Goal: Task Accomplishment & Management: Use online tool/utility

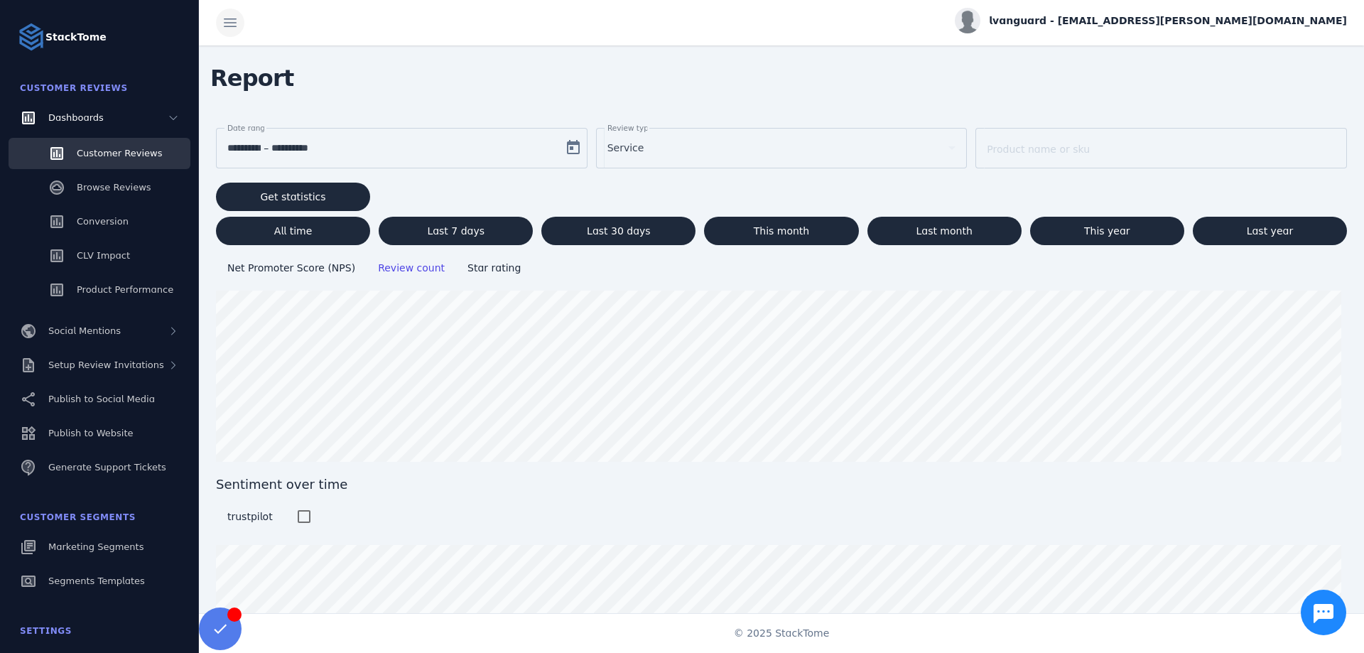
click at [241, 19] on span at bounding box center [230, 23] width 34 height 34
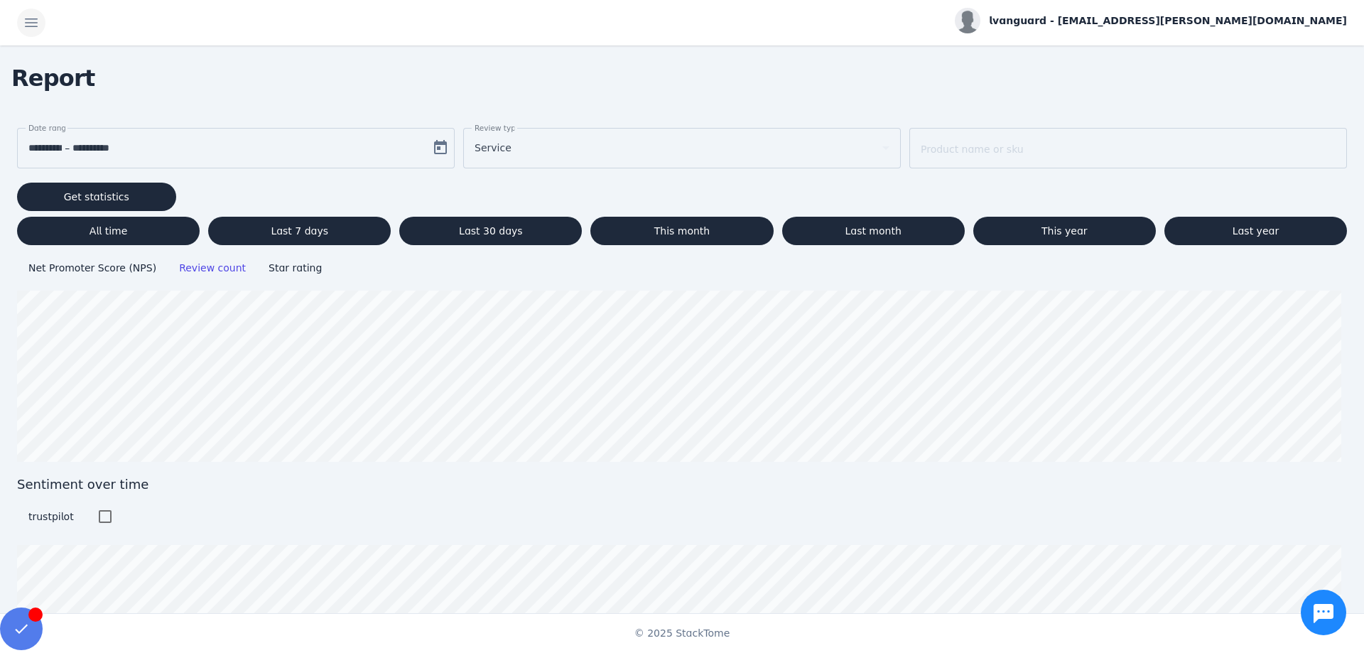
click at [22, 26] on span at bounding box center [31, 23] width 34 height 34
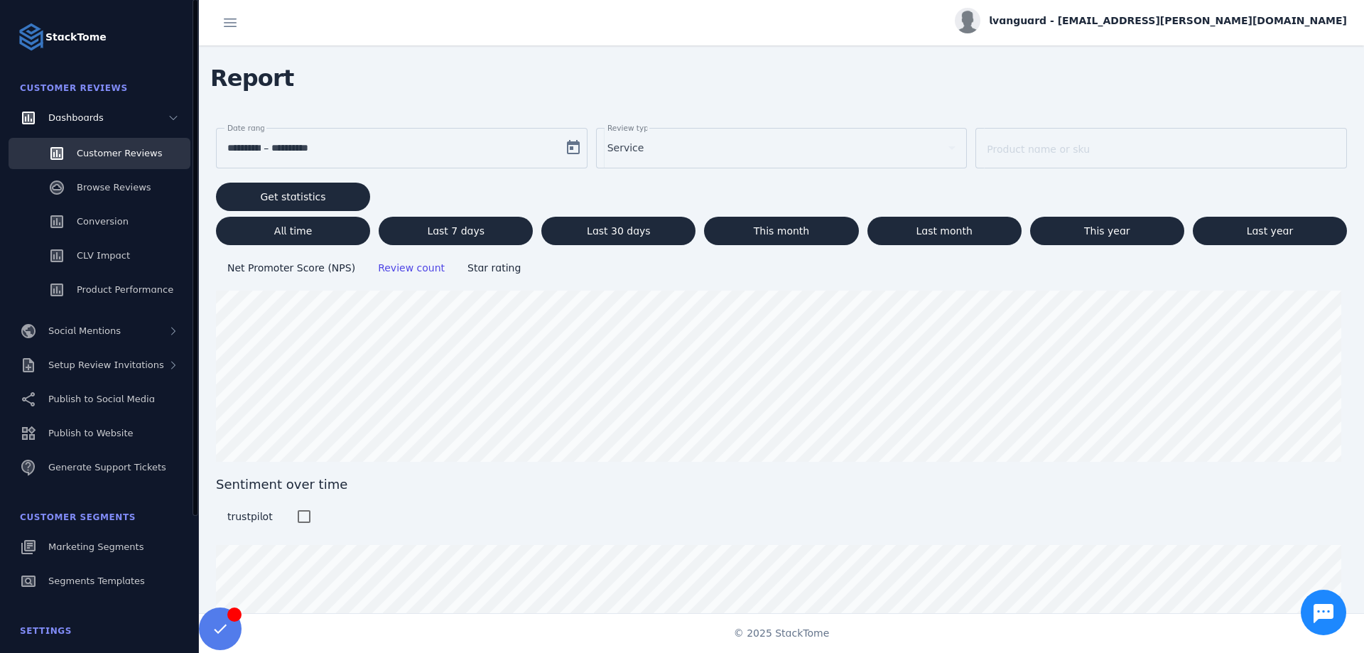
scroll to position [71, 0]
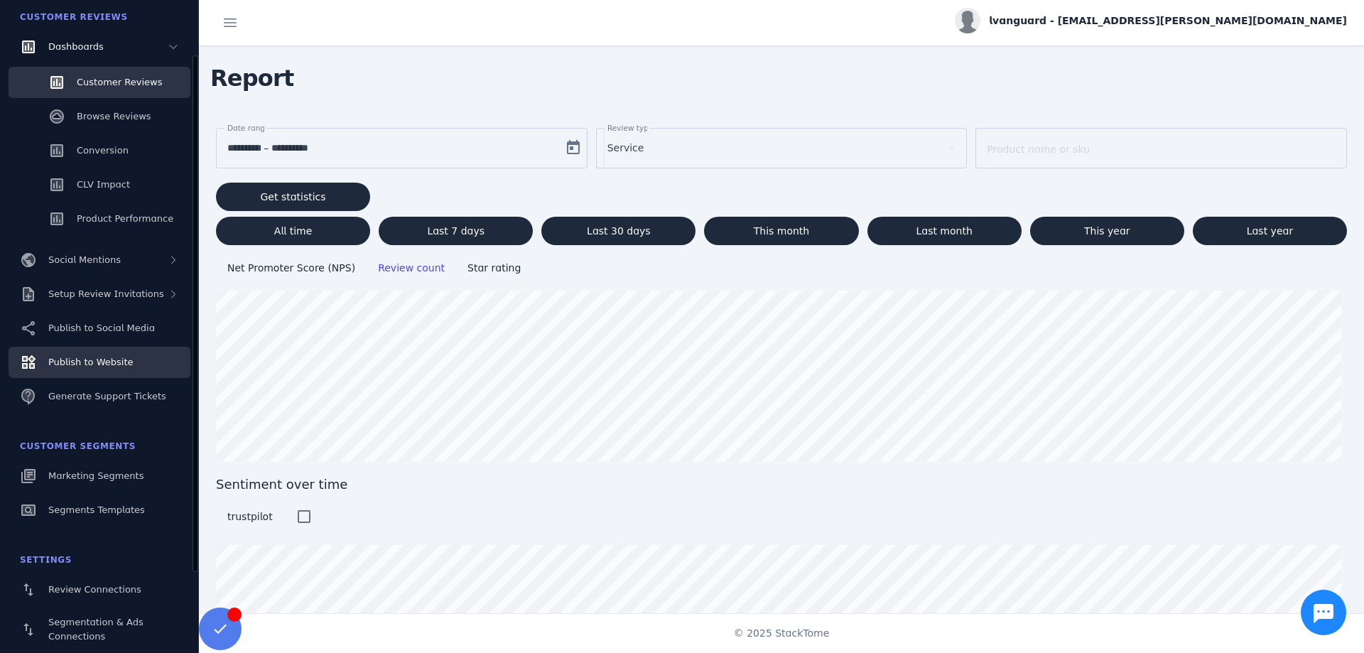
click at [76, 362] on span "Publish to Website" at bounding box center [90, 362] width 85 height 11
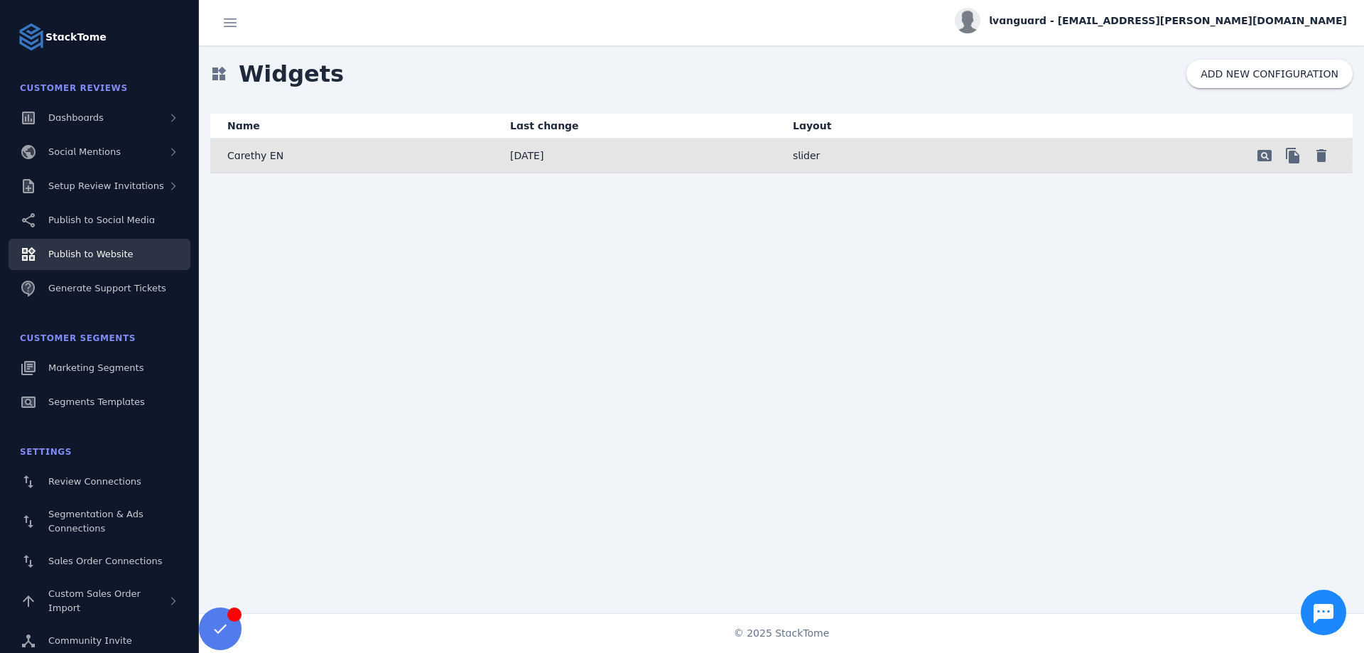
click at [259, 152] on p "Carethy EN" at bounding box center [255, 155] width 56 height 17
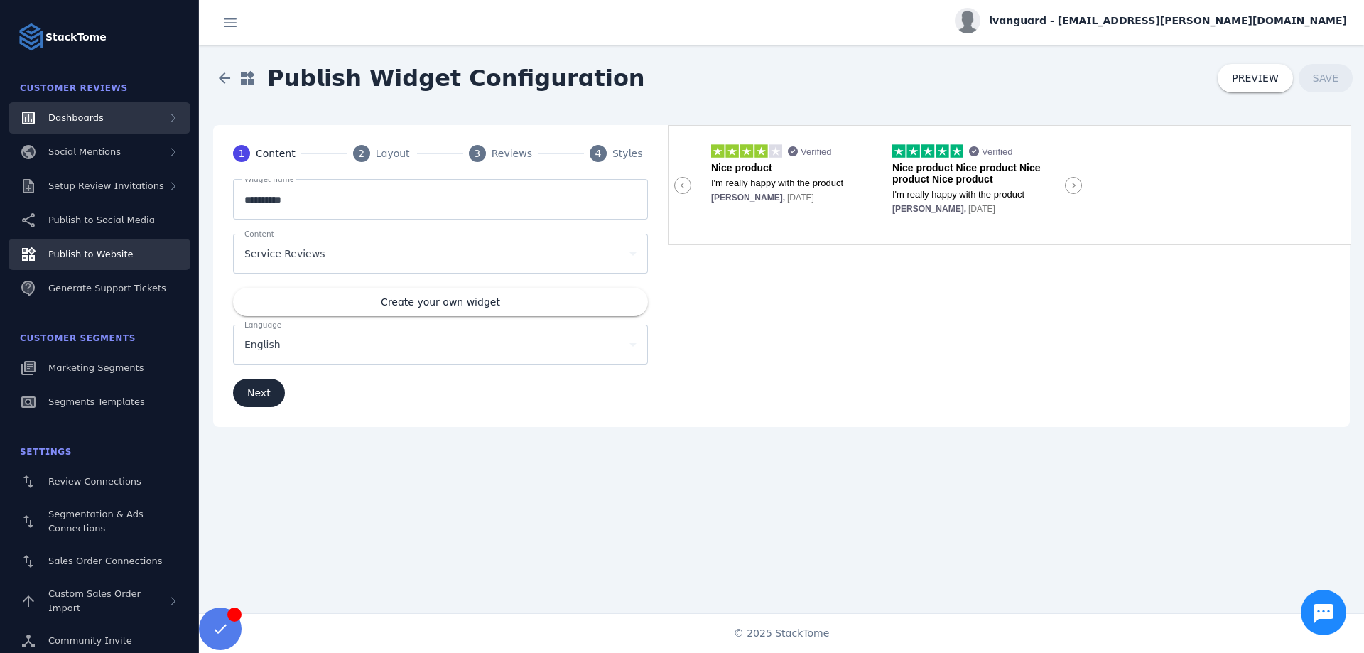
click at [96, 114] on span "Dashboards" at bounding box center [75, 117] width 55 height 11
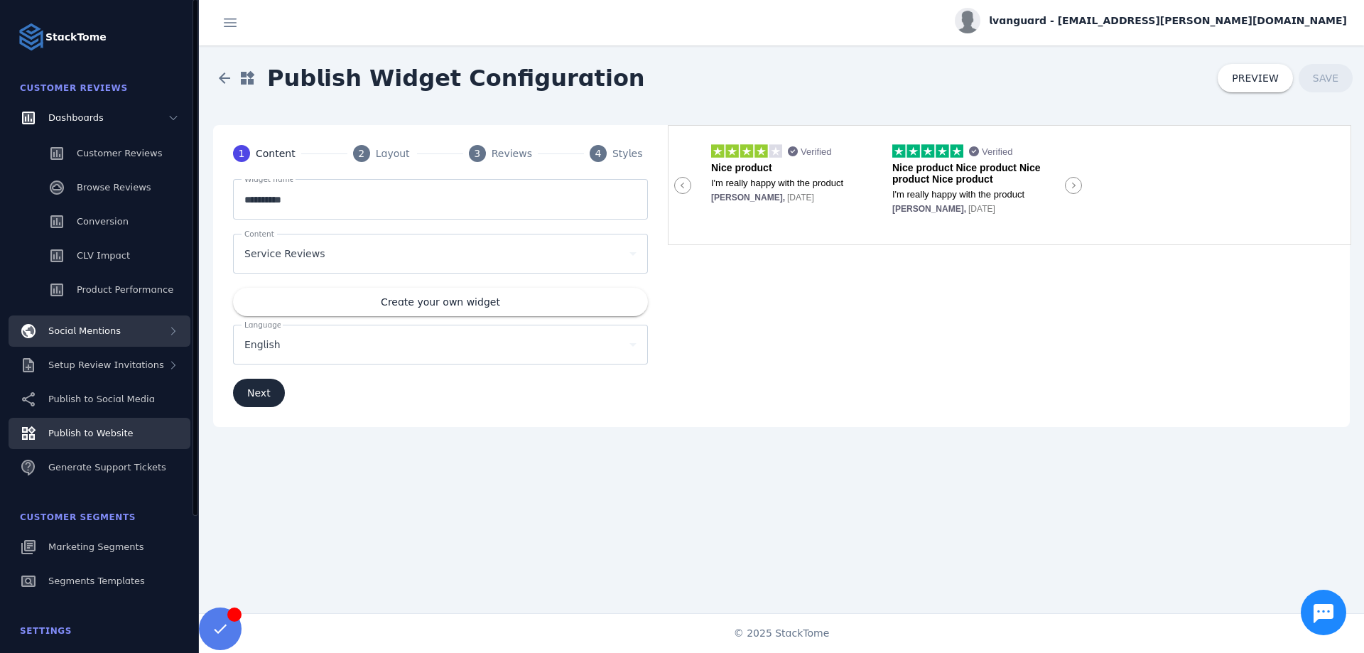
click at [116, 330] on div "Social Mentions" at bounding box center [100, 330] width 182 height 31
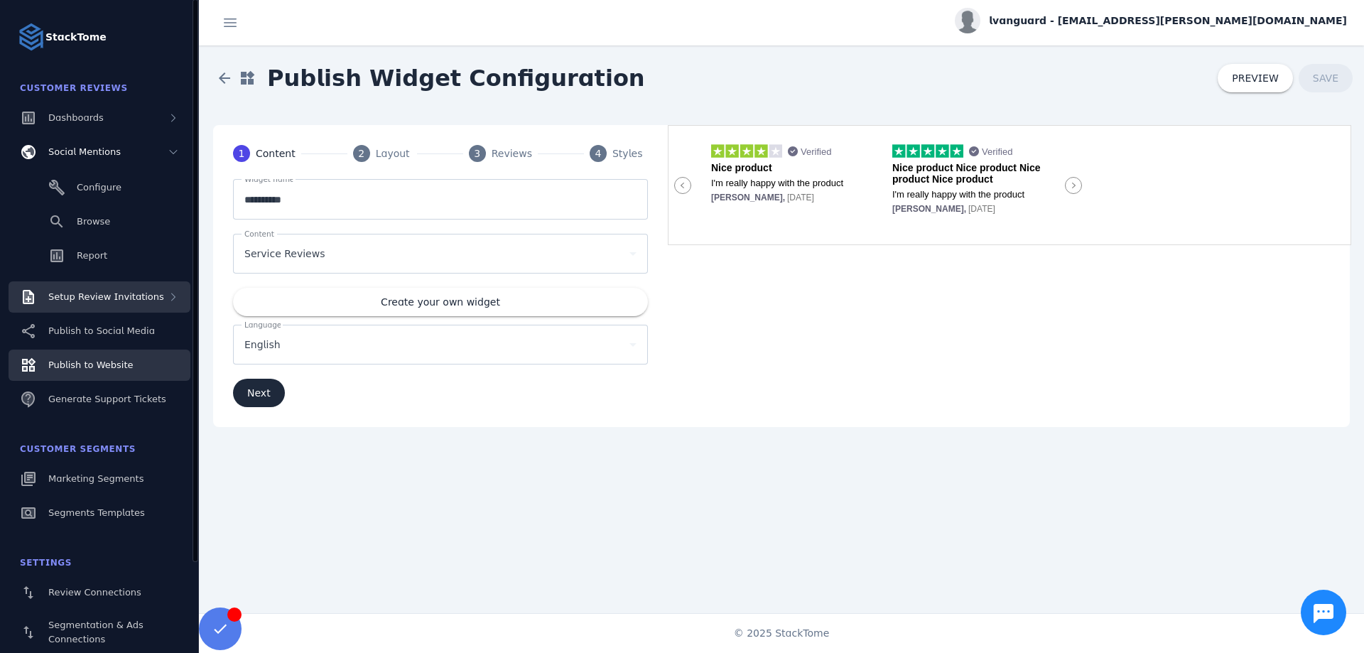
click at [134, 295] on span "Setup Review Invitations" at bounding box center [106, 296] width 116 height 11
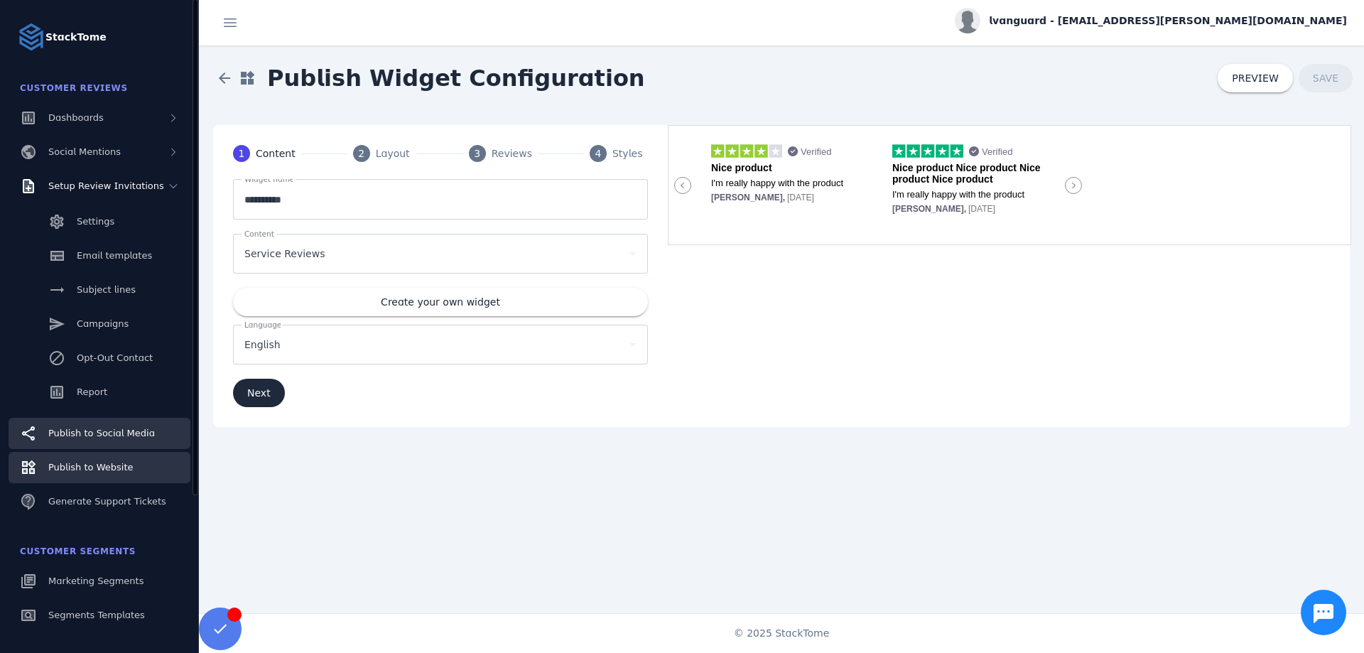
click at [99, 428] on span "Publish to Social Media" at bounding box center [101, 433] width 107 height 11
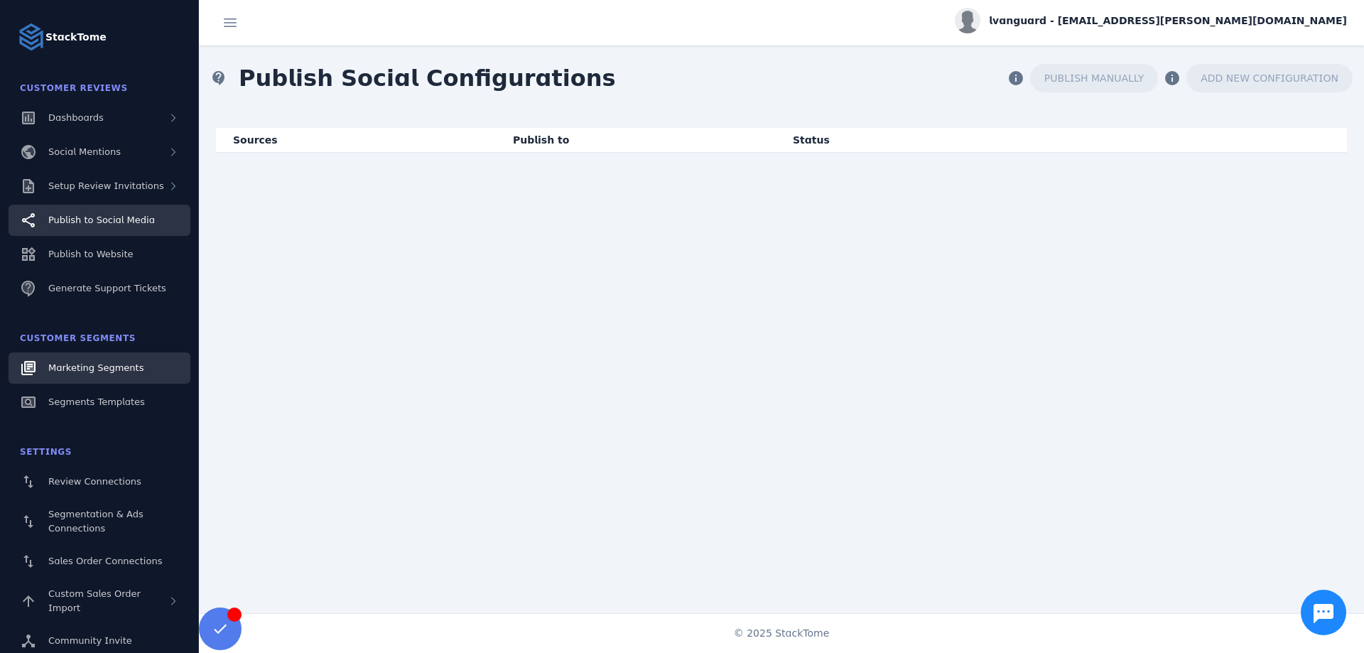
click at [90, 376] on link "Marketing Segments" at bounding box center [100, 367] width 182 height 31
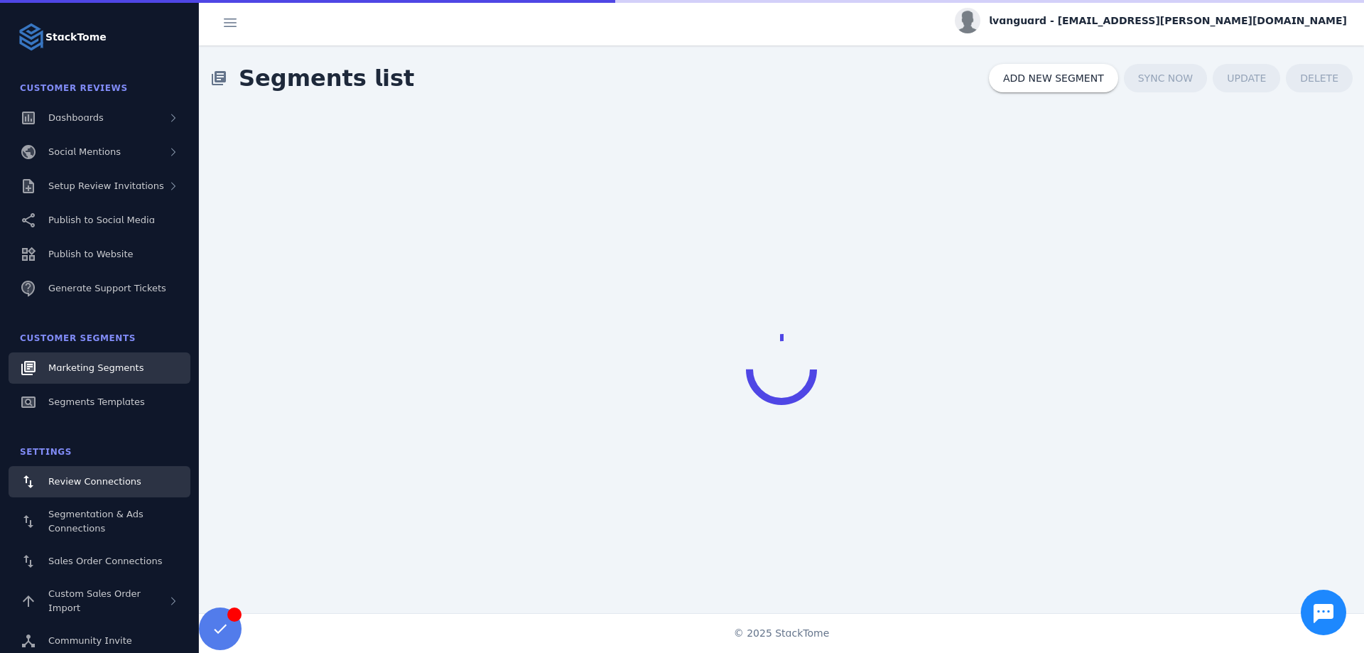
click at [82, 477] on span "Review Connections" at bounding box center [94, 481] width 93 height 11
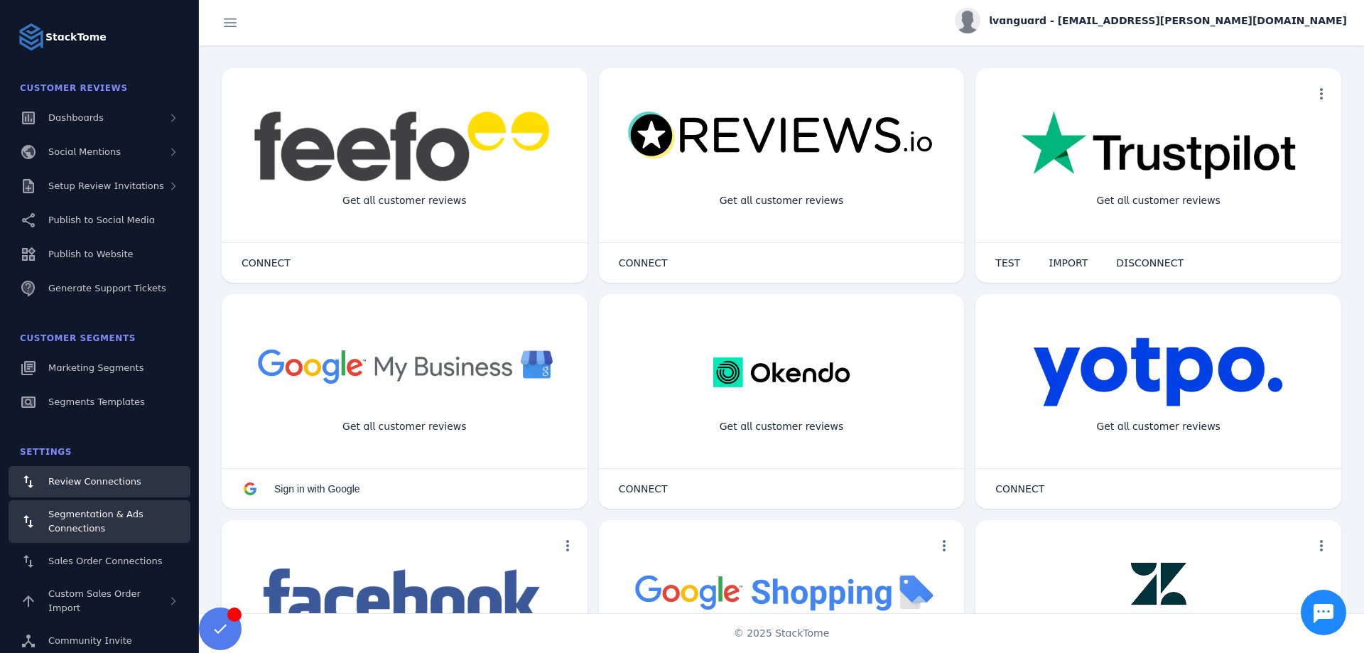
click at [90, 516] on span "Segmentation & Ads Connections" at bounding box center [95, 521] width 95 height 25
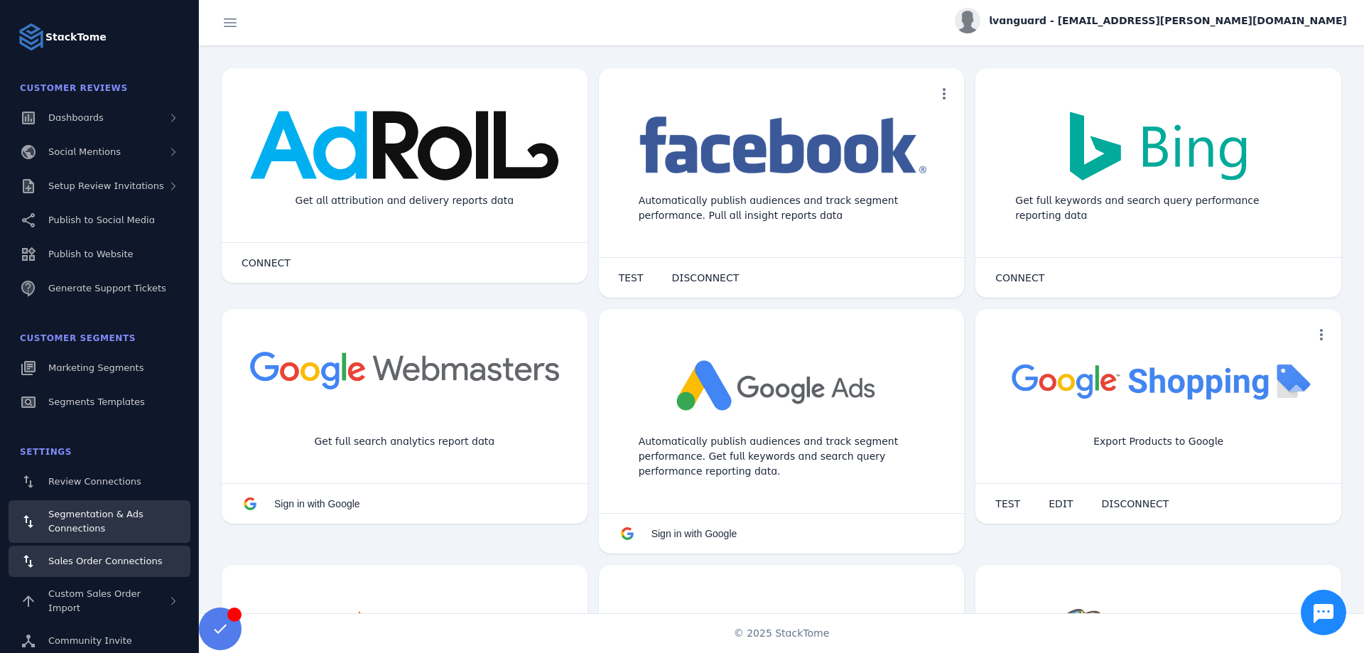
click at [92, 553] on link "Sales Order Connections" at bounding box center [100, 561] width 182 height 31
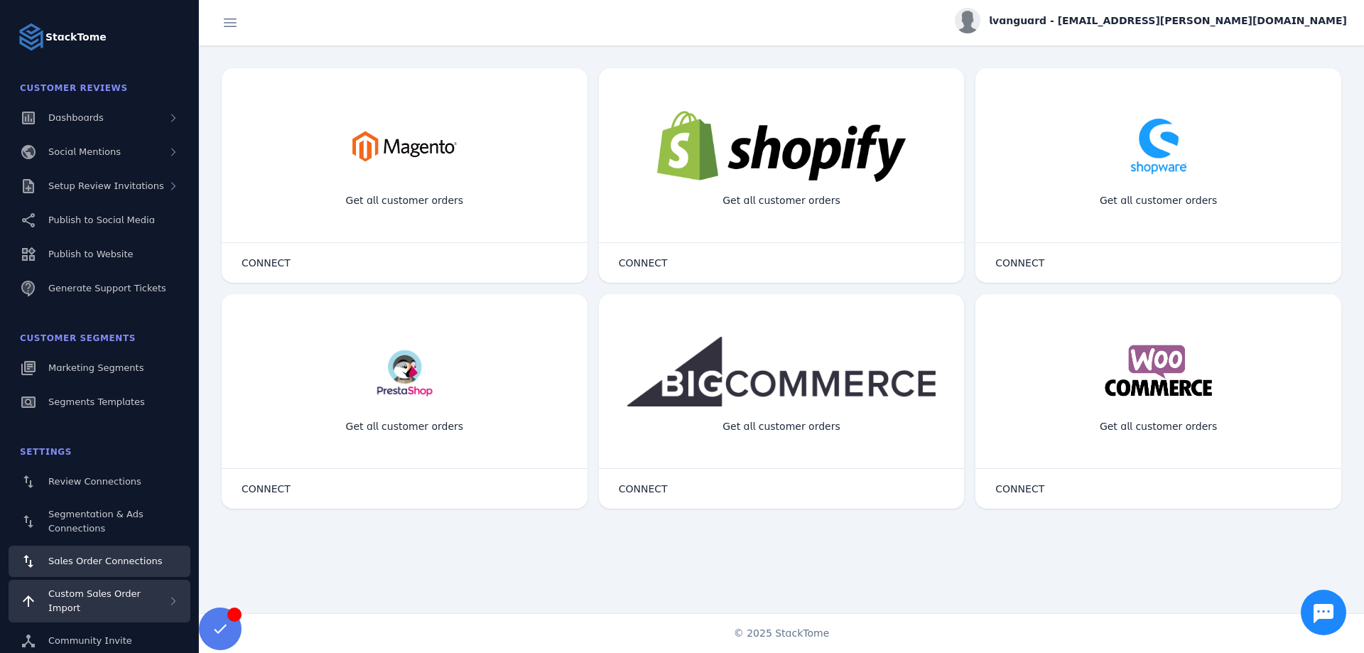
click at [102, 592] on span "Custom Sales Order Import" at bounding box center [94, 600] width 92 height 25
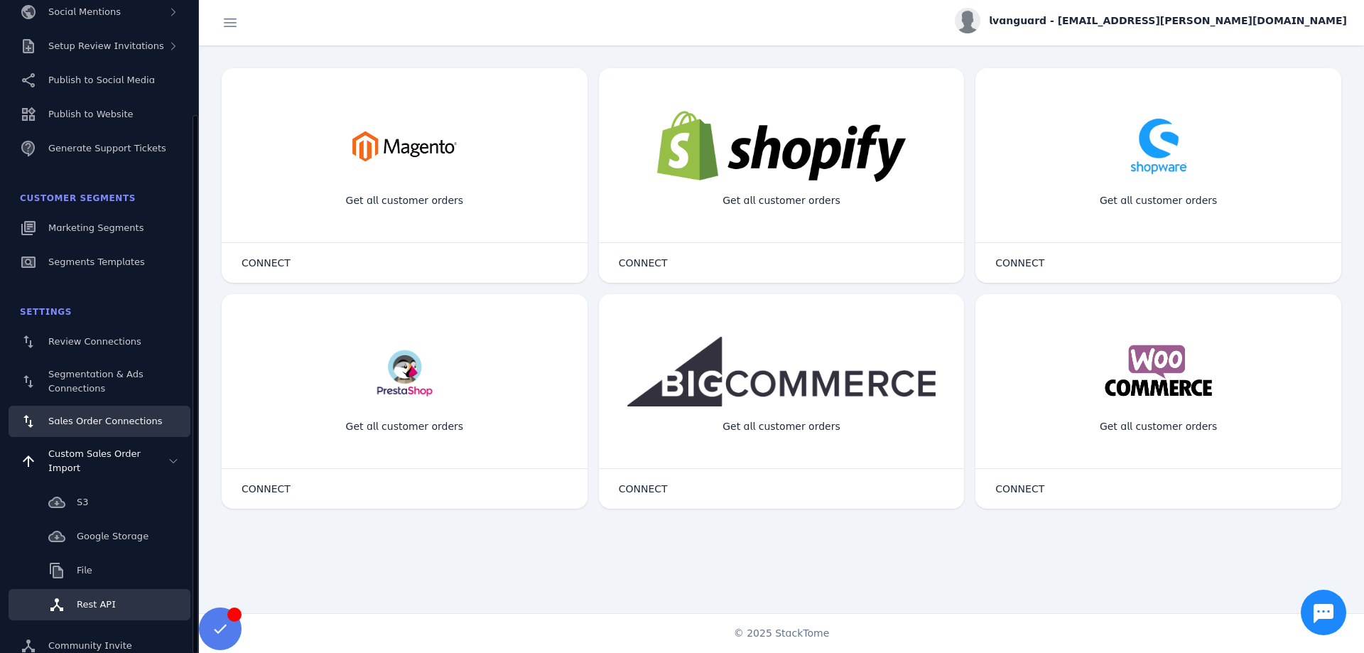
click at [106, 599] on span "Rest API" at bounding box center [96, 604] width 39 height 11
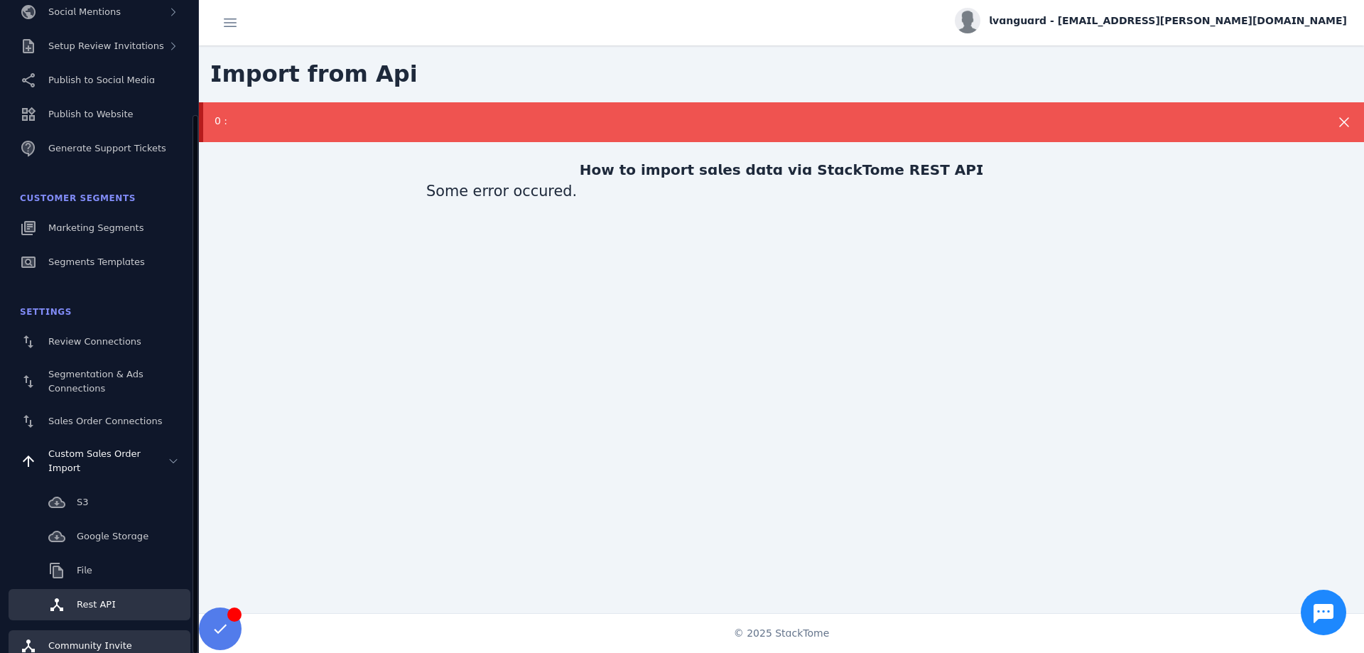
click at [76, 639] on div "Community Invite" at bounding box center [90, 646] width 84 height 14
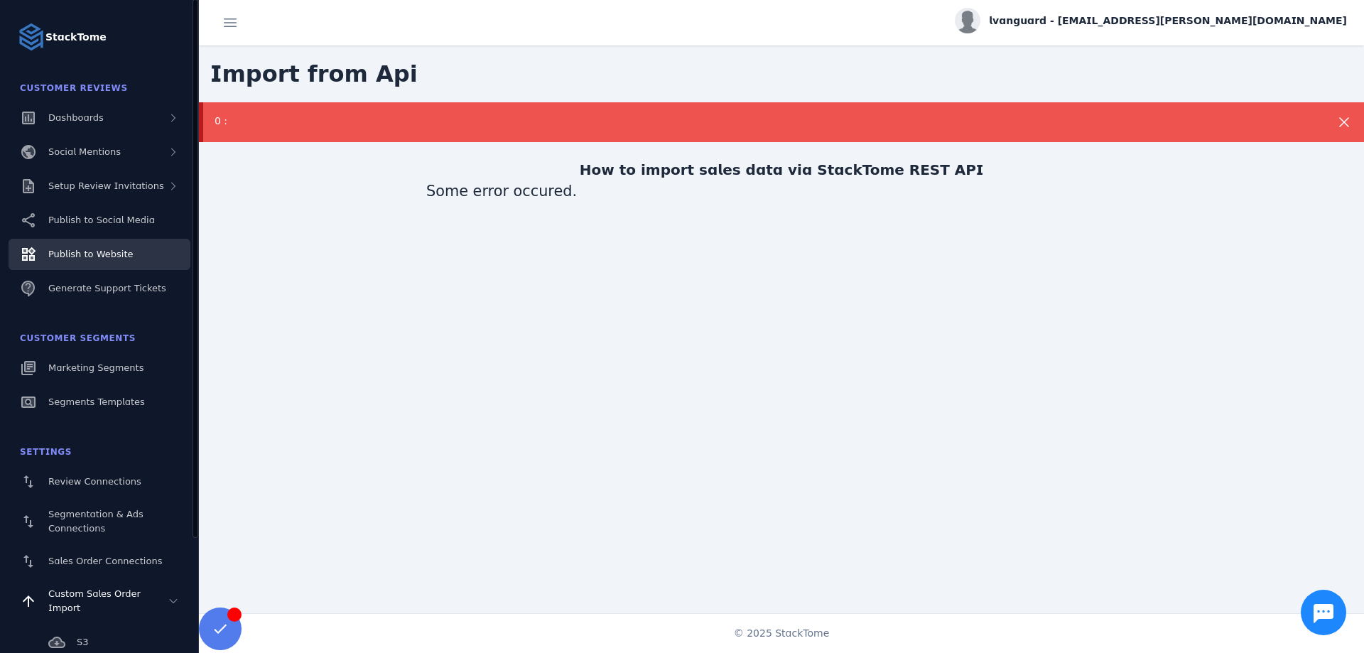
click at [120, 255] on span "Publish to Website" at bounding box center [90, 254] width 85 height 11
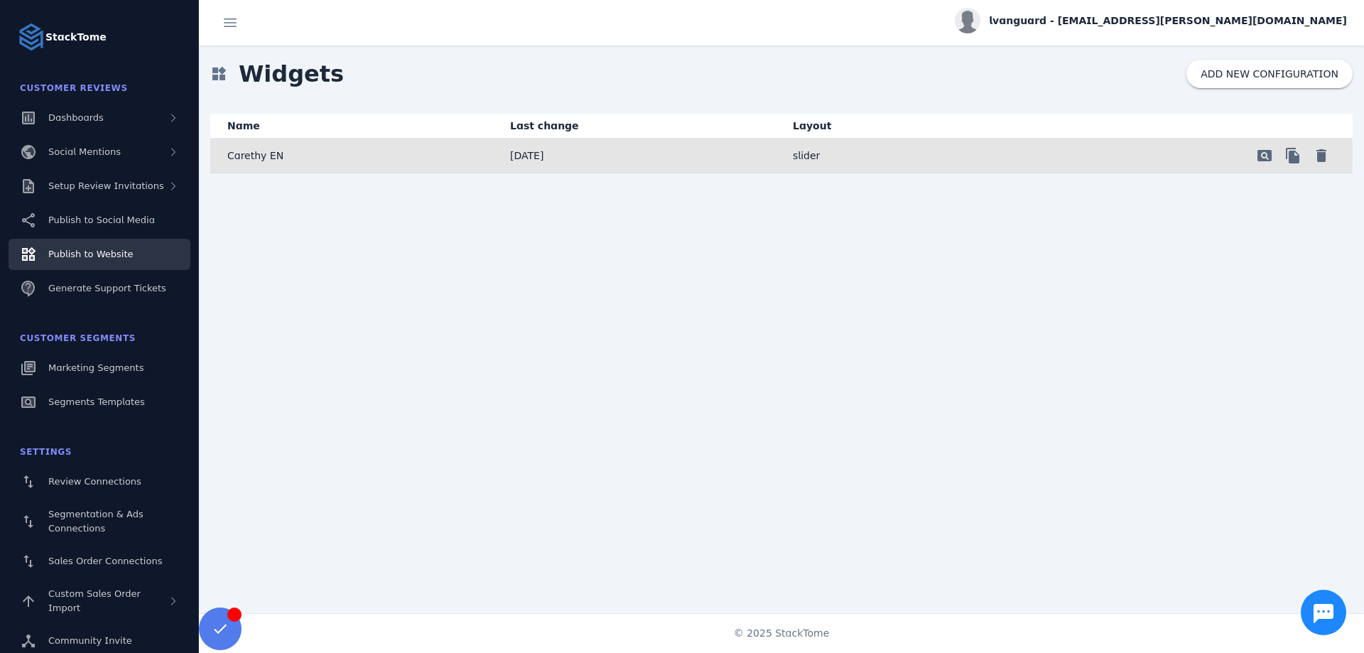
click at [254, 157] on p "Carethy EN" at bounding box center [255, 155] width 56 height 17
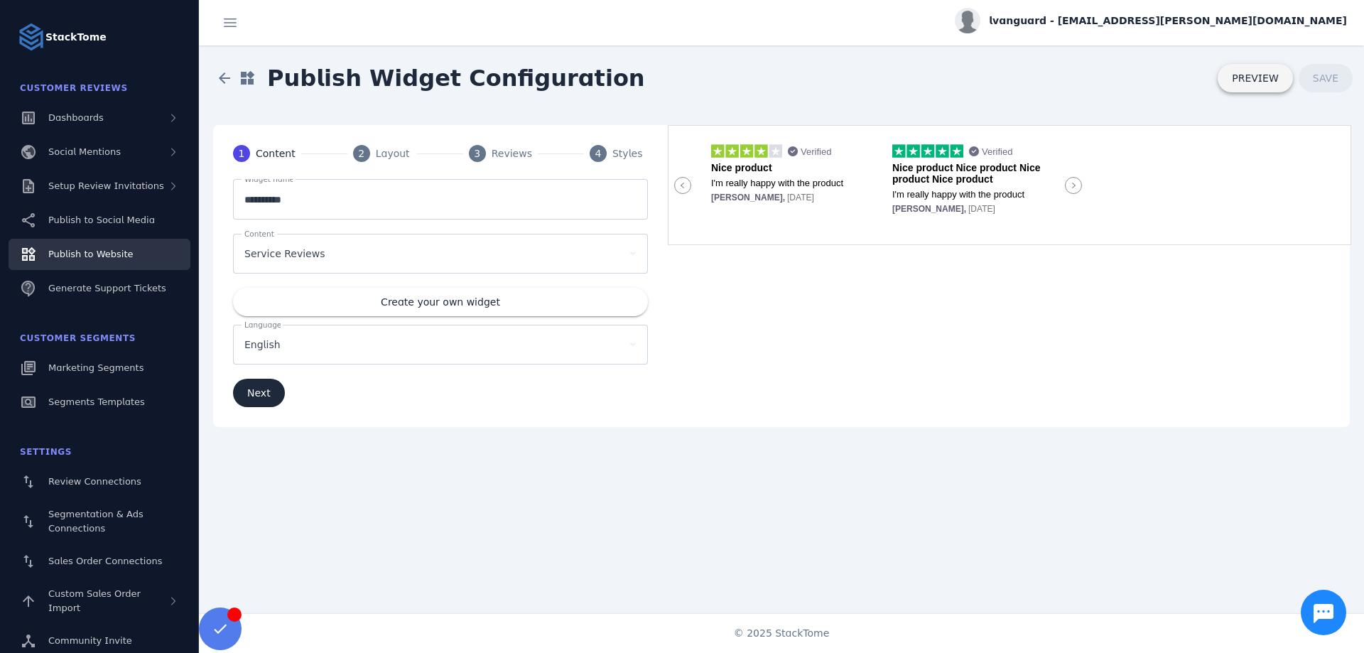
click at [1243, 76] on span "PREVIEW" at bounding box center [1255, 78] width 47 height 10
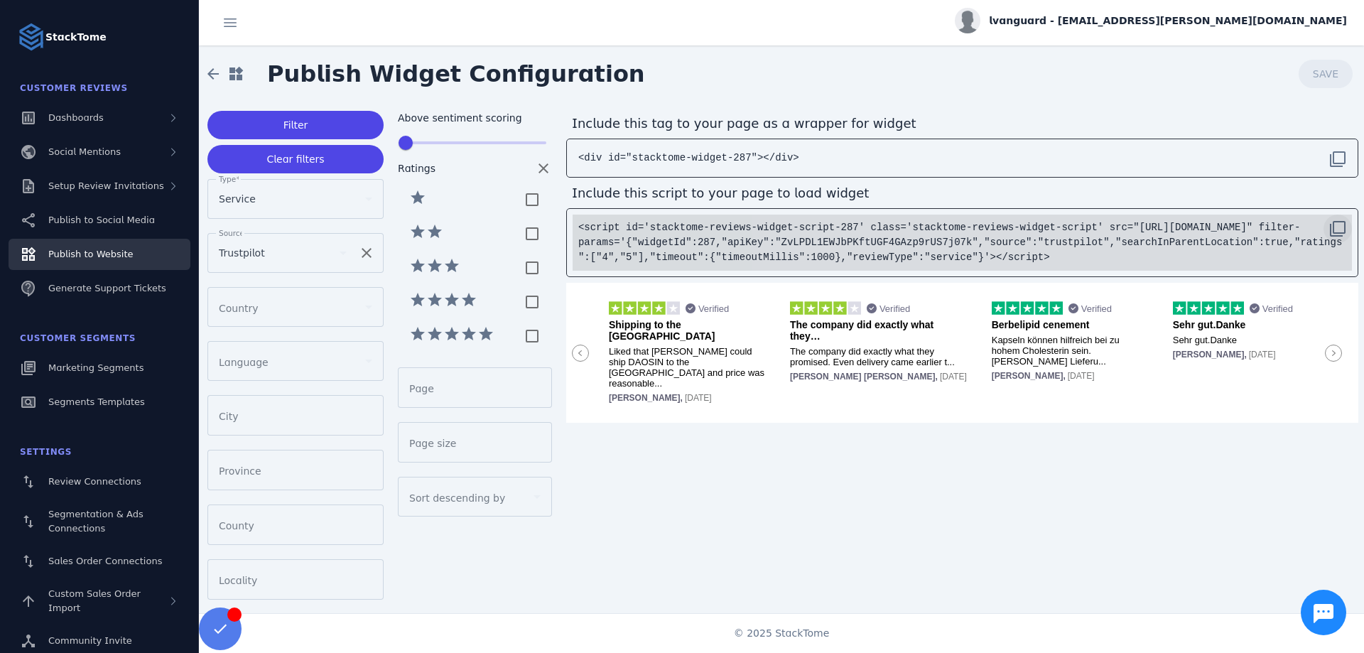
click at [1338, 229] on span at bounding box center [1338, 229] width 34 height 34
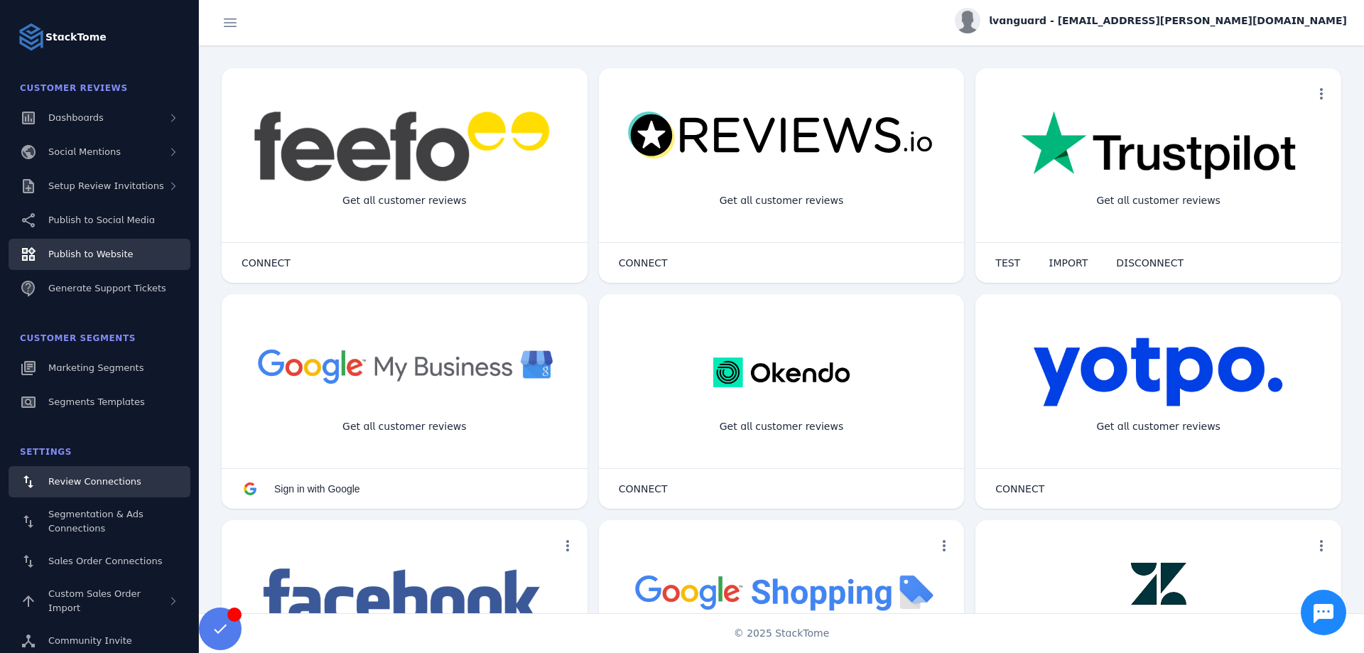
click at [87, 251] on span "Publish to Website" at bounding box center [90, 254] width 85 height 11
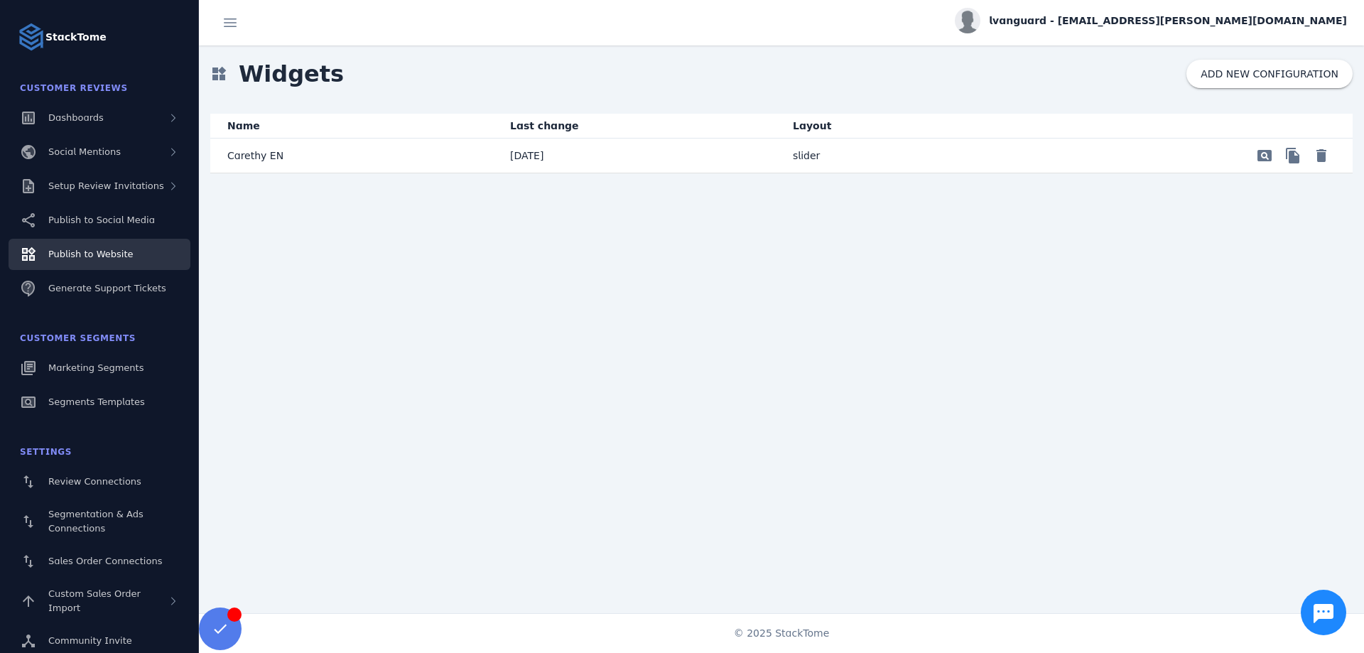
click at [252, 155] on p "Carethy EN" at bounding box center [255, 155] width 56 height 17
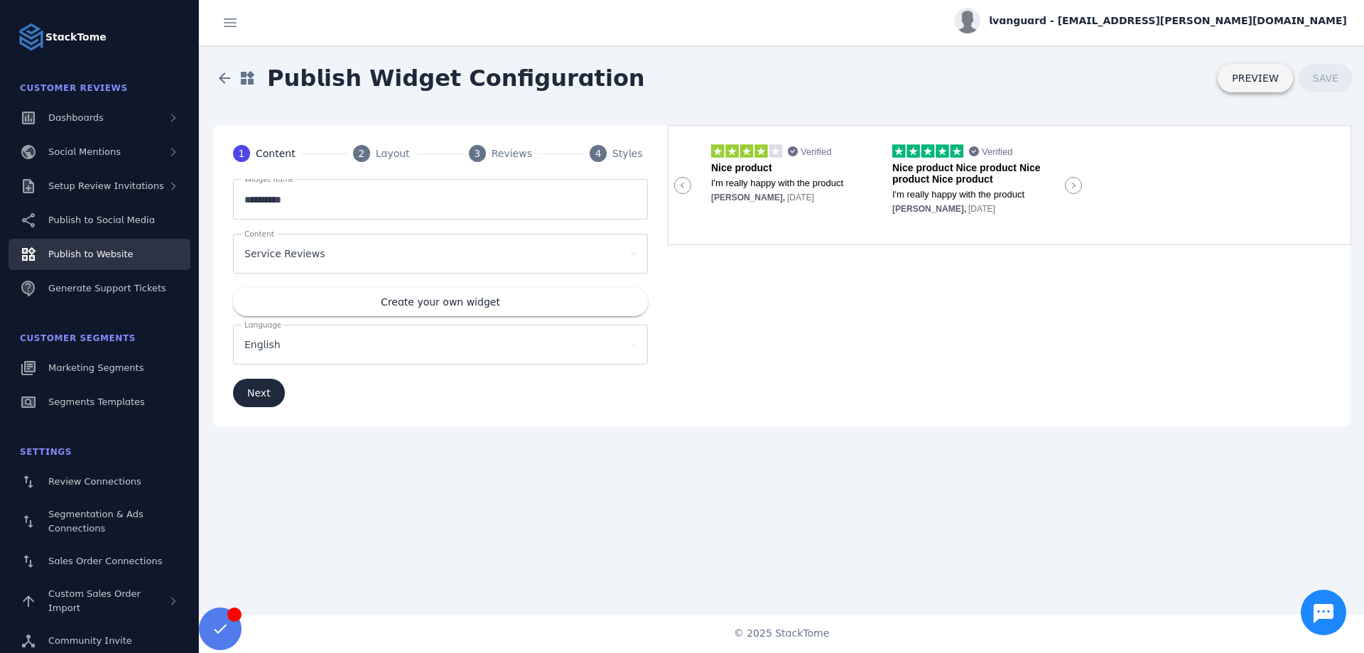
drag, startPoint x: 1255, startPoint y: 78, endPoint x: 1247, endPoint y: 78, distance: 8.5
click at [1250, 78] on span "PREVIEW" at bounding box center [1255, 78] width 47 height 10
